Goal: Information Seeking & Learning: Check status

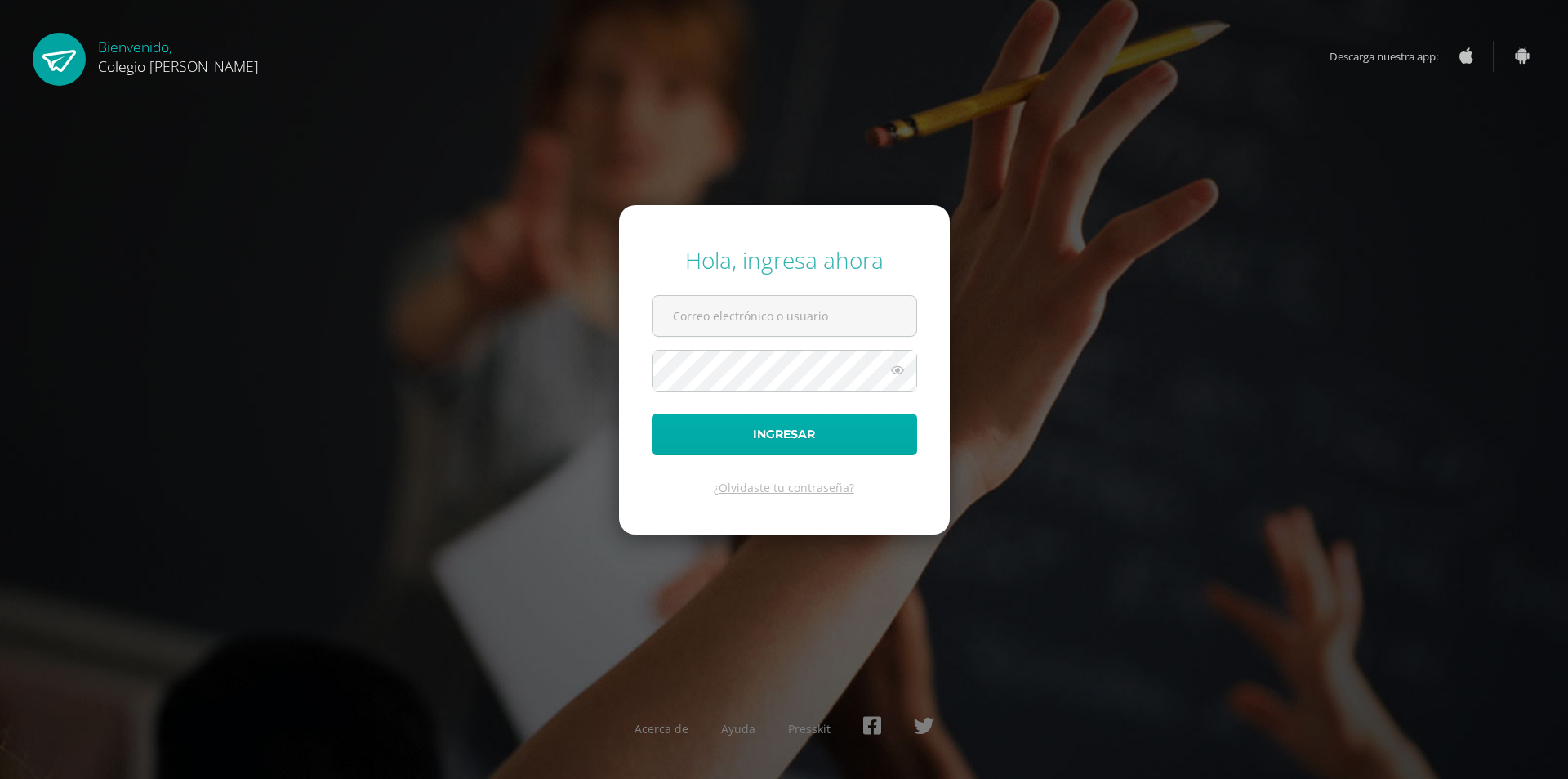
type input "[EMAIL_ADDRESS][DOMAIN_NAME]"
click at [795, 443] on button "Ingresar" at bounding box center [784, 434] width 265 height 41
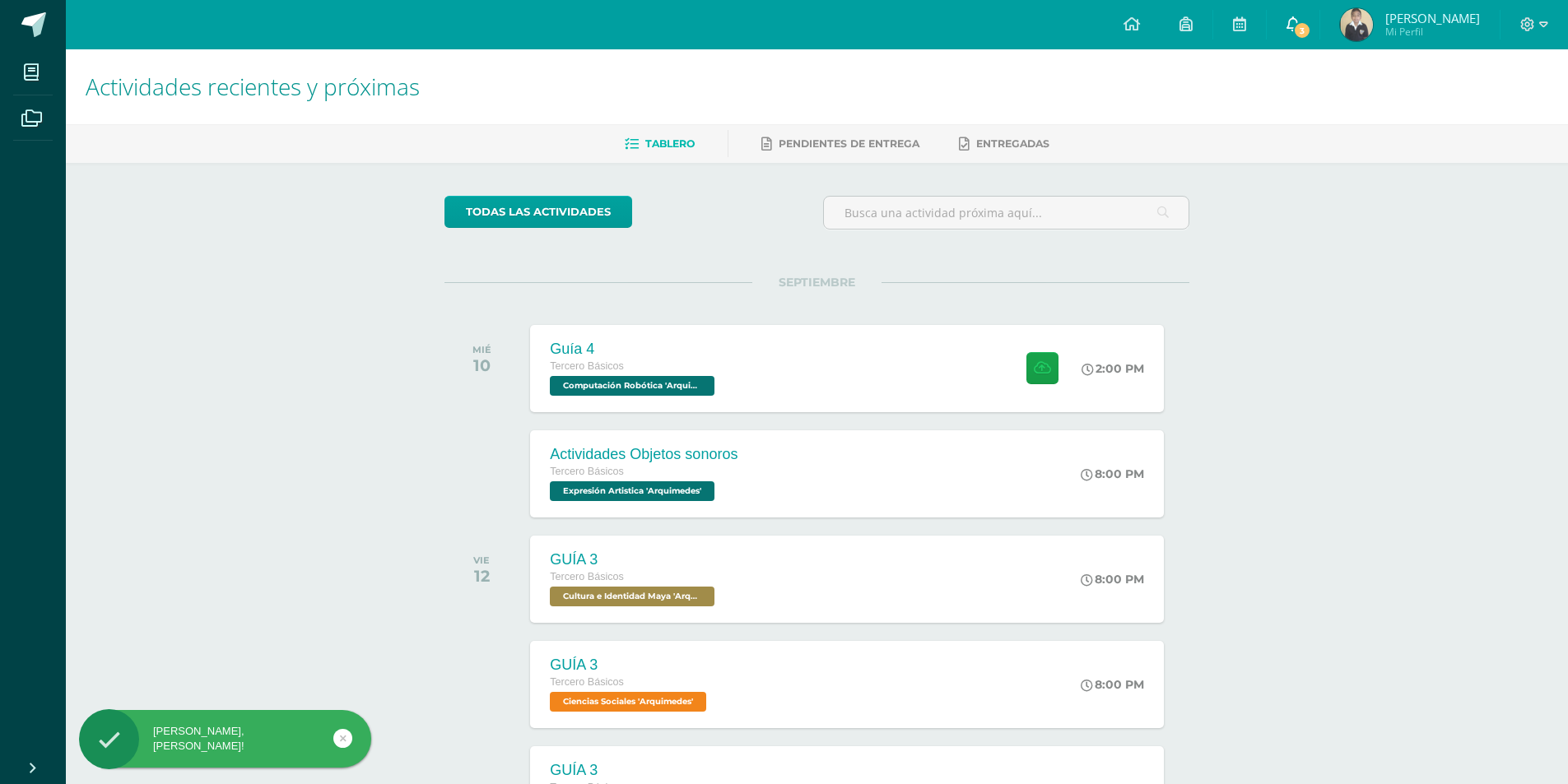
click at [1308, 33] on span "3" at bounding box center [1302, 31] width 18 height 18
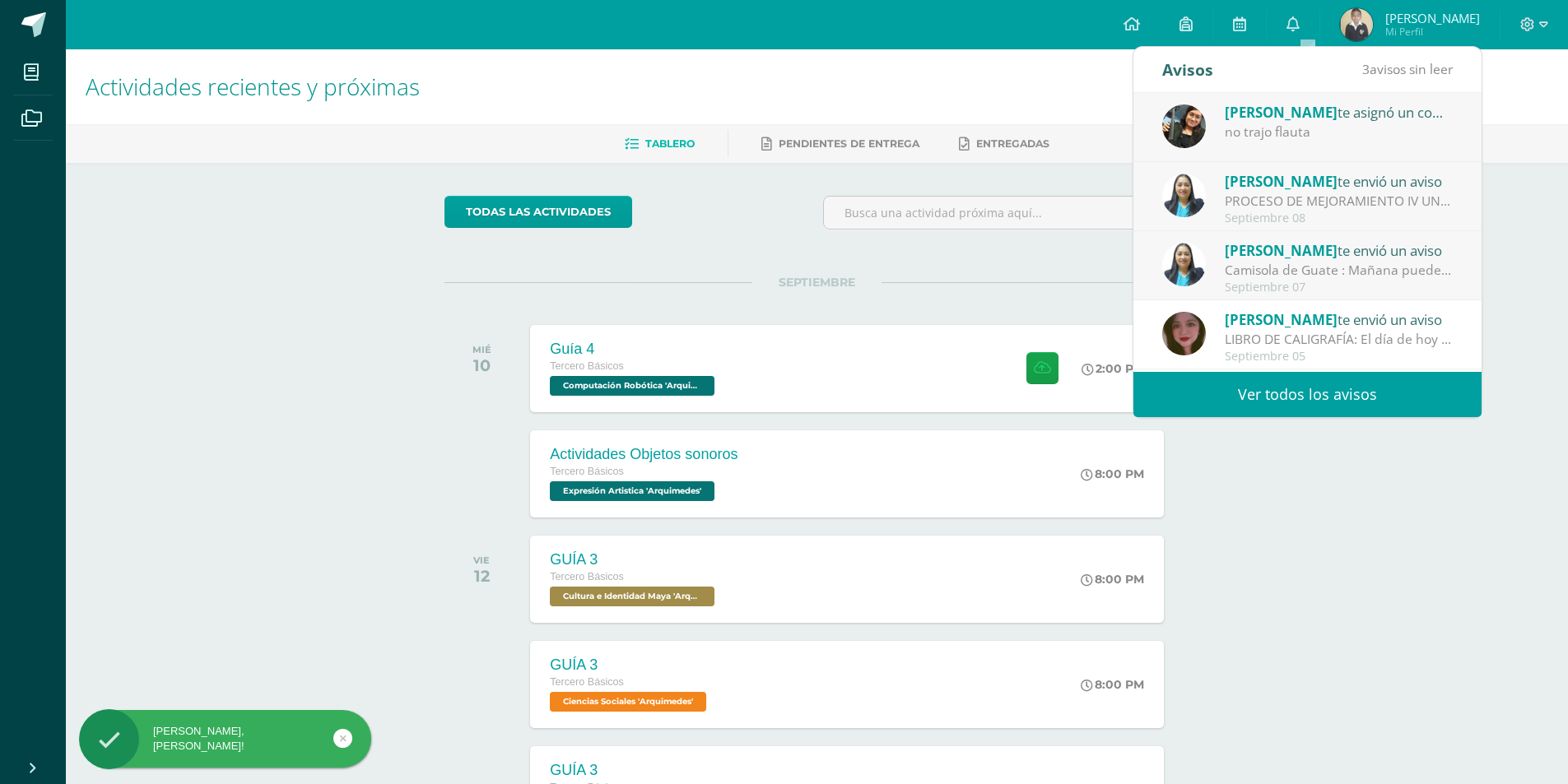
click at [1275, 113] on span "[PERSON_NAME]" at bounding box center [1280, 112] width 113 height 19
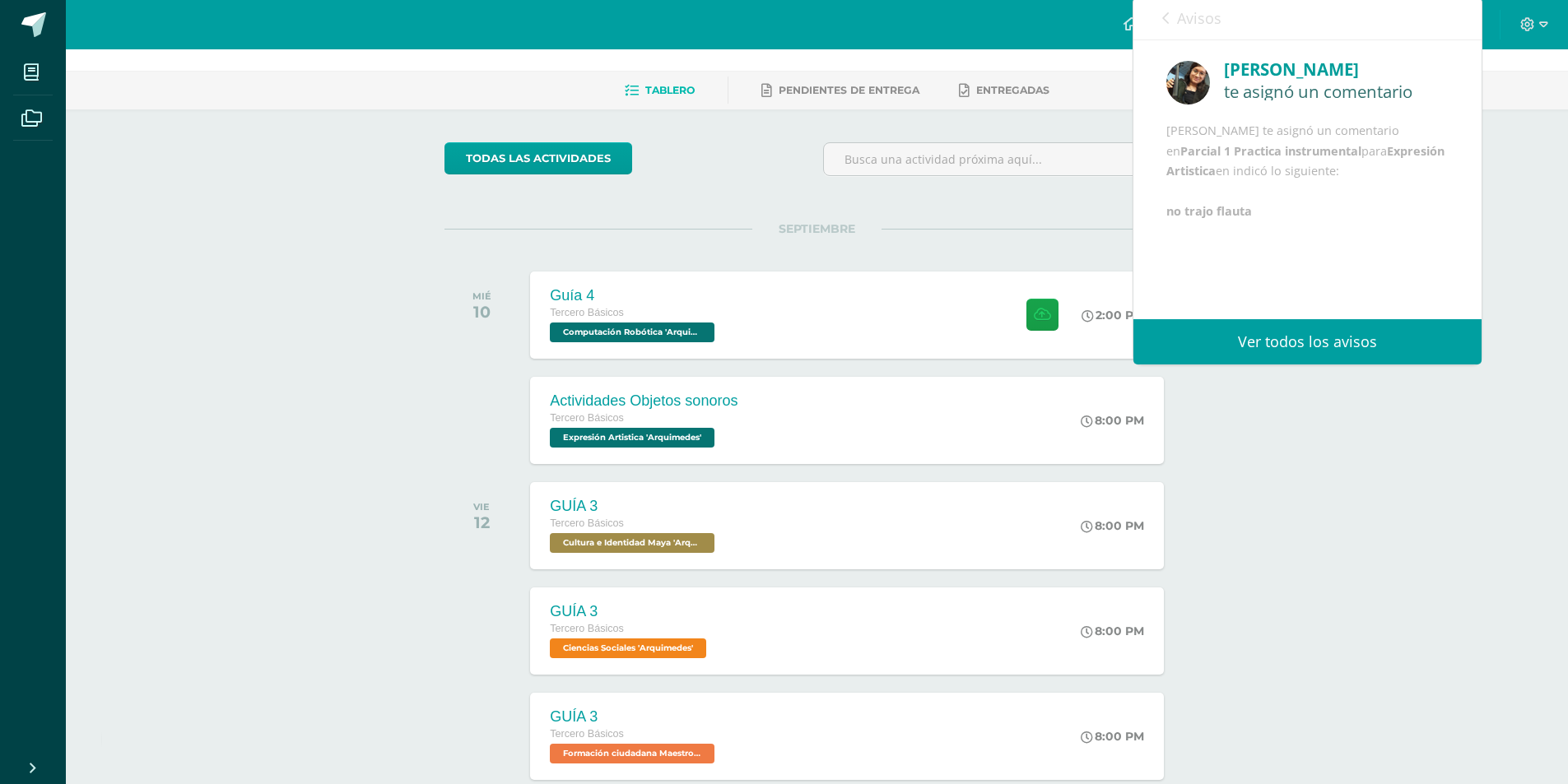
scroll to position [83, 0]
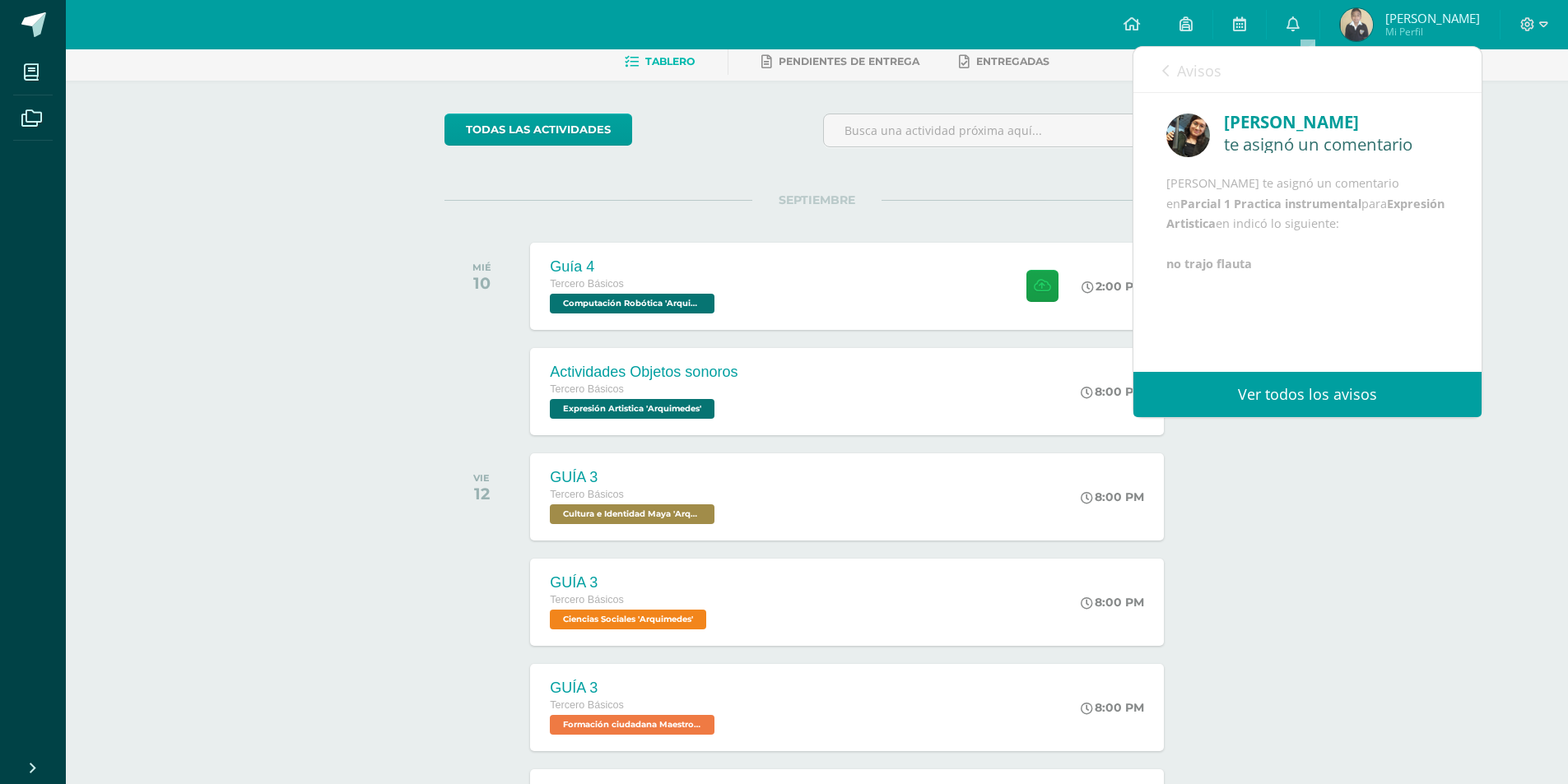
click at [1163, 73] on icon at bounding box center [1165, 71] width 7 height 13
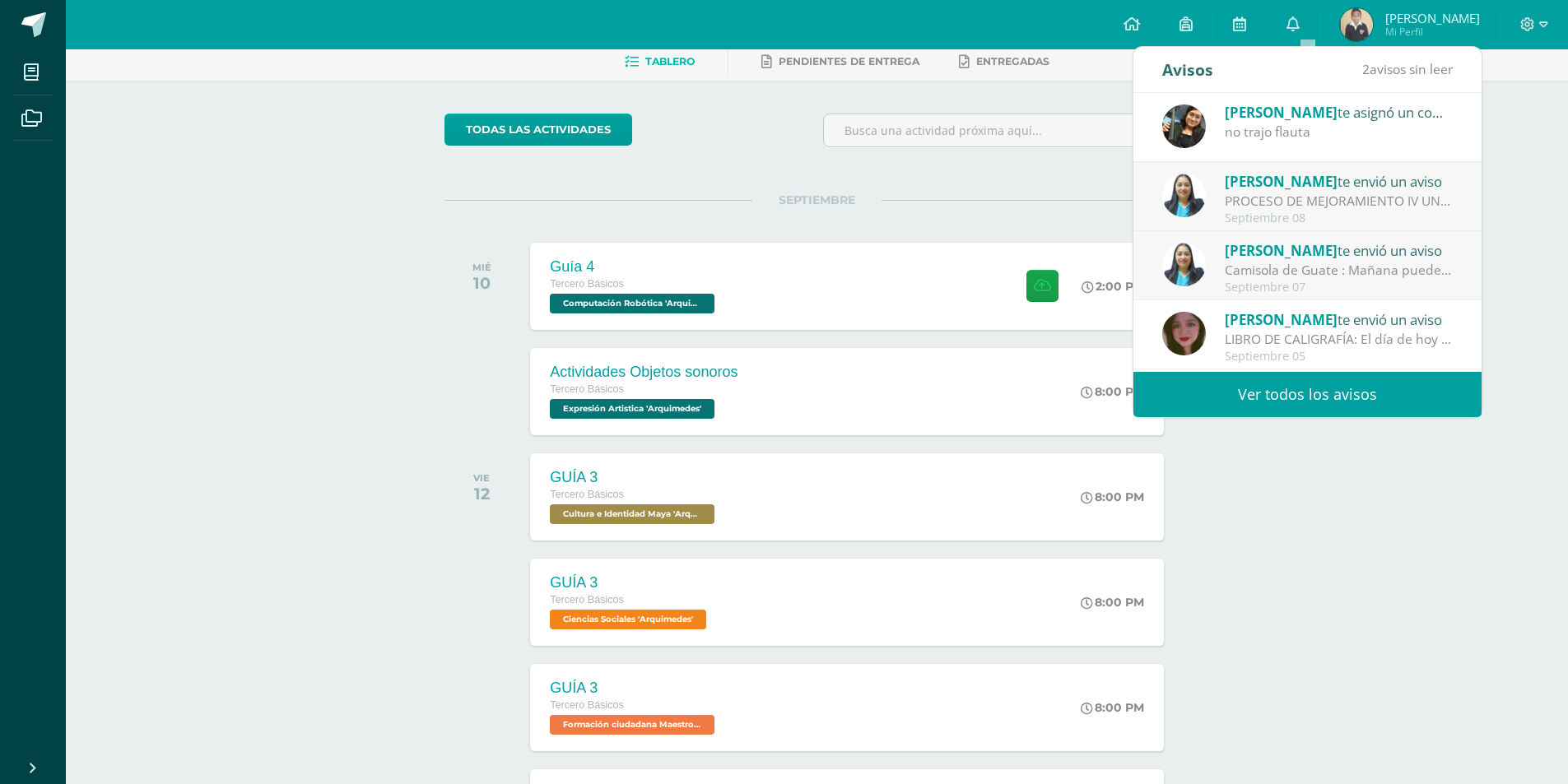
click at [1237, 189] on span "[PERSON_NAME]" at bounding box center [1280, 181] width 113 height 19
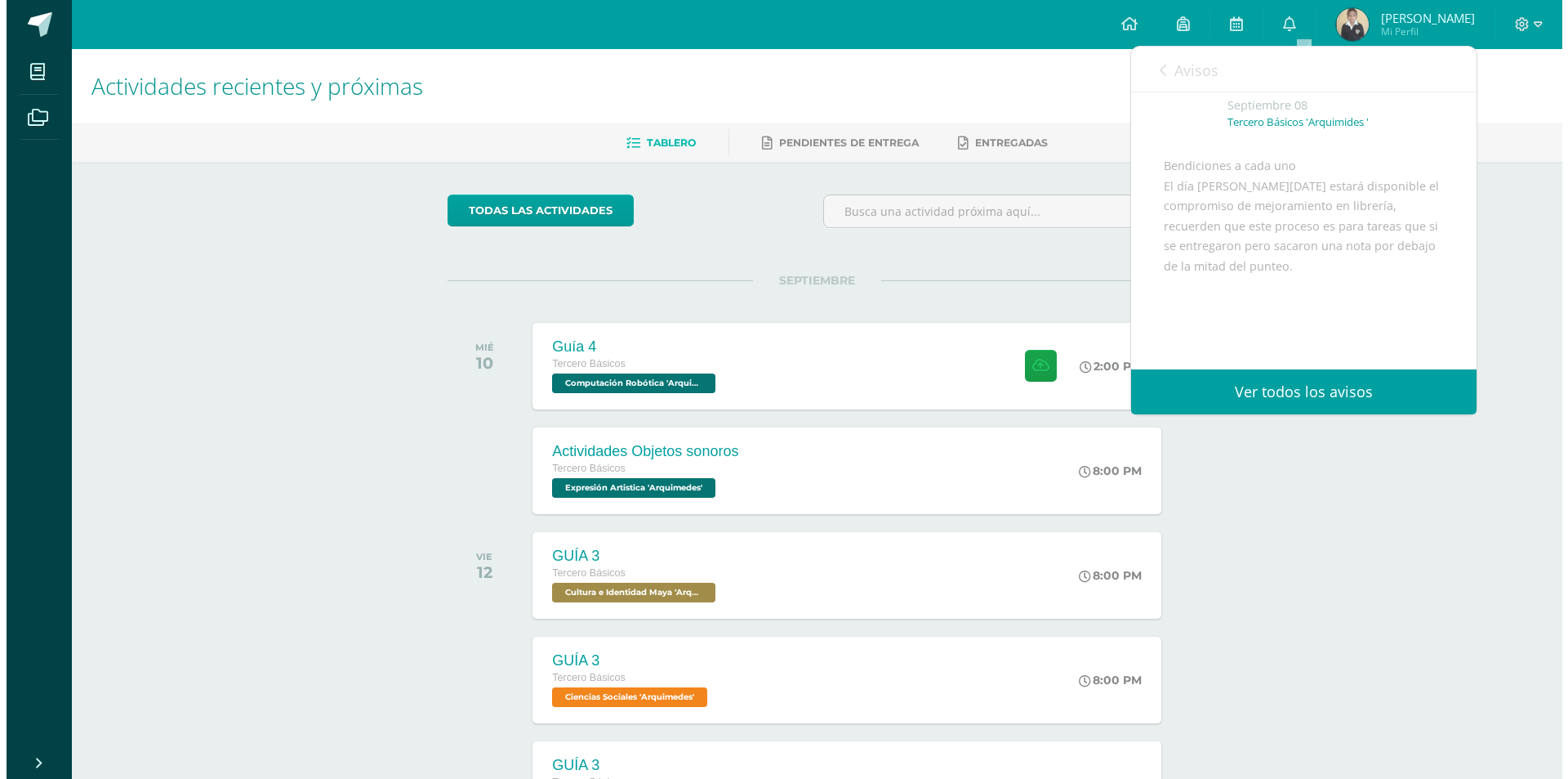
scroll to position [163, 0]
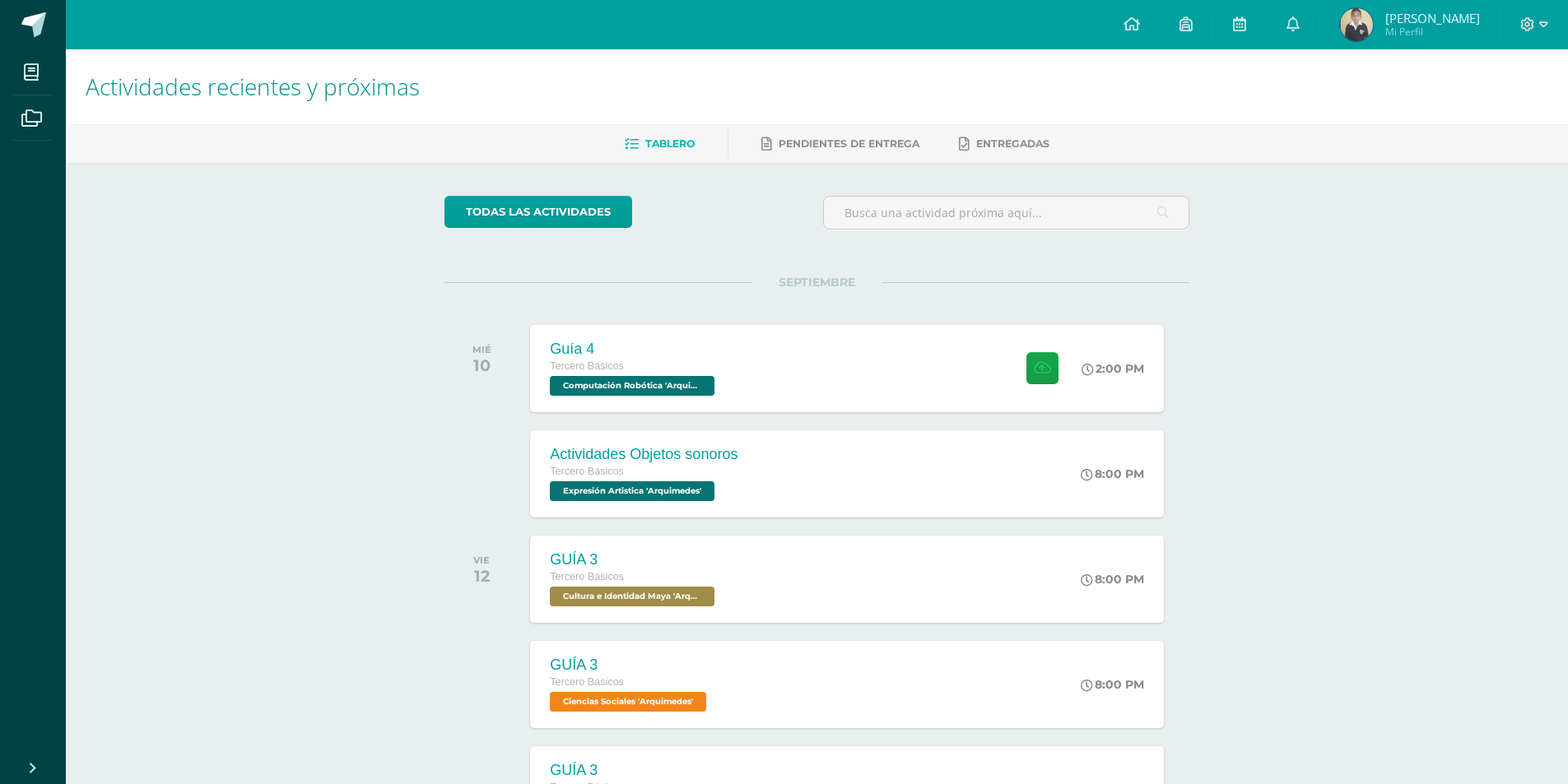
click at [1083, 250] on div "todas las Actividades No tienes actividades Échale un vistazo a los demás perío…" at bounding box center [816, 755] width 810 height 1185
click at [806, 328] on div "Guía 4 Tercero Básicos Computación Robótica '[PERSON_NAME]' 2:00 PM Guía 4 Comp…" at bounding box center [847, 369] width 639 height 88
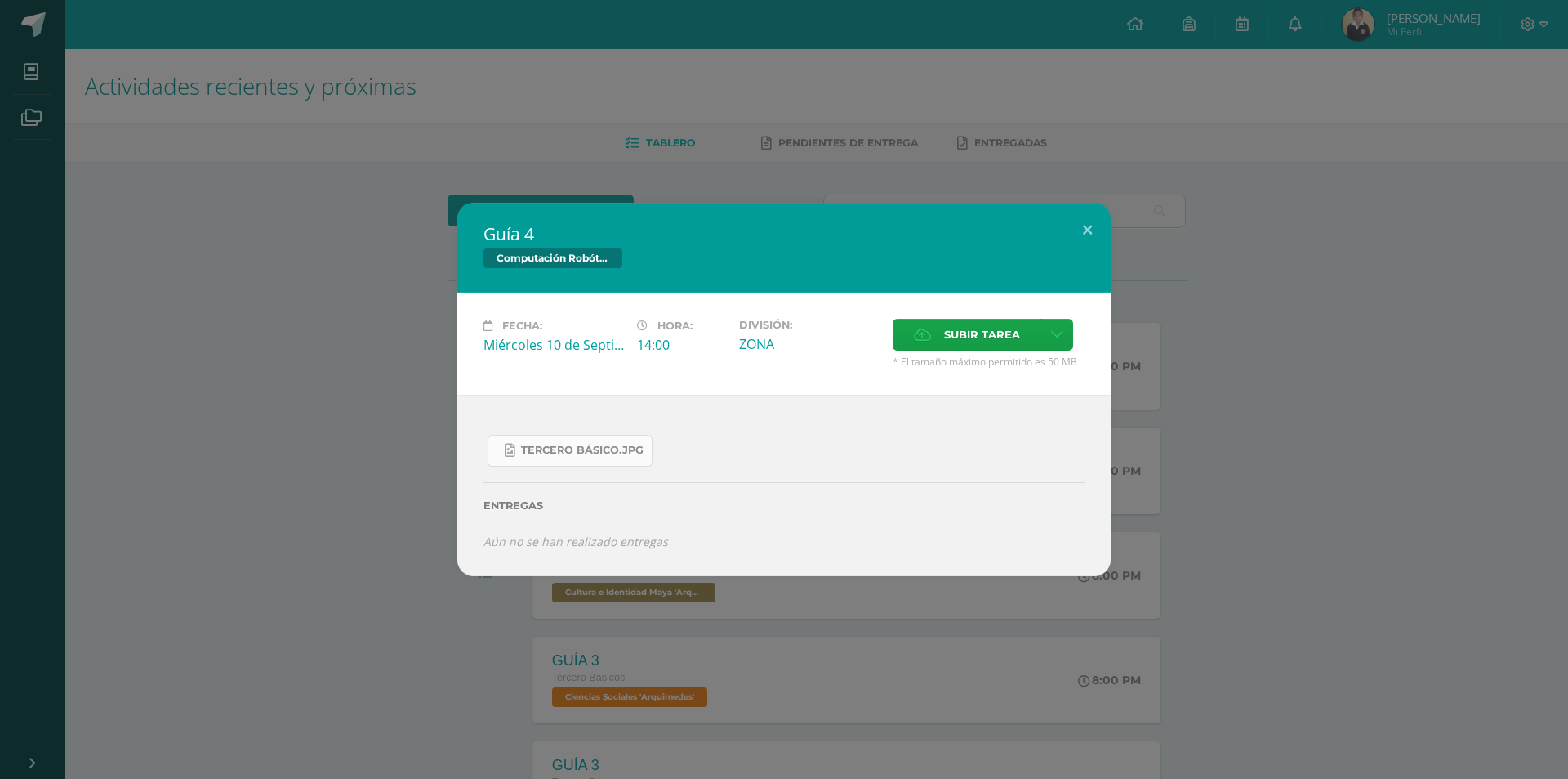
click at [616, 448] on span "Tercero Básico.jpg" at bounding box center [582, 450] width 123 height 13
